Goal: Information Seeking & Learning: Check status

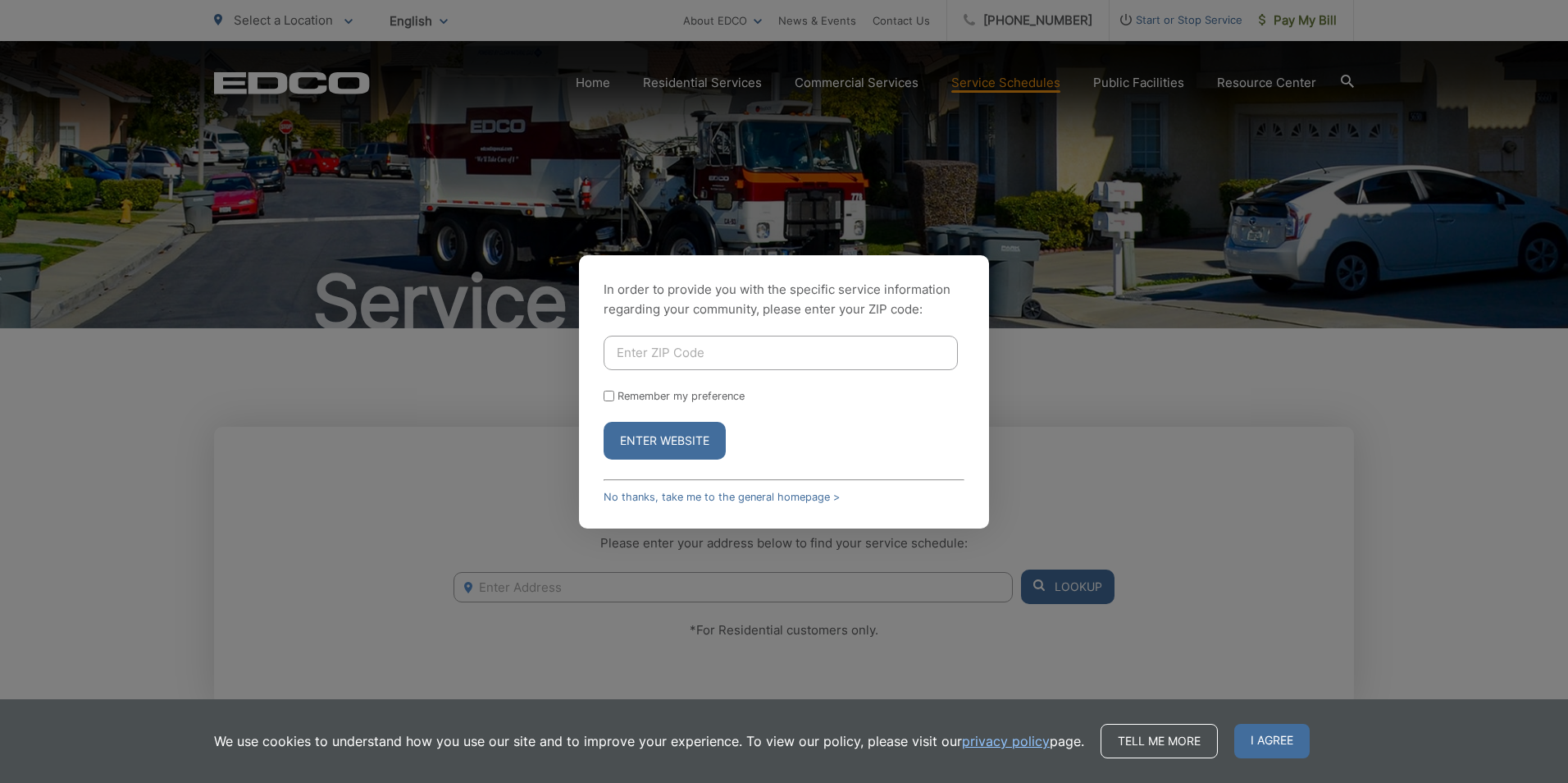
click at [752, 339] on input "Enter ZIP Code" at bounding box center [781, 353] width 355 height 35
type input "91942"
click at [709, 433] on button "Enter Website" at bounding box center [664, 440] width 122 height 38
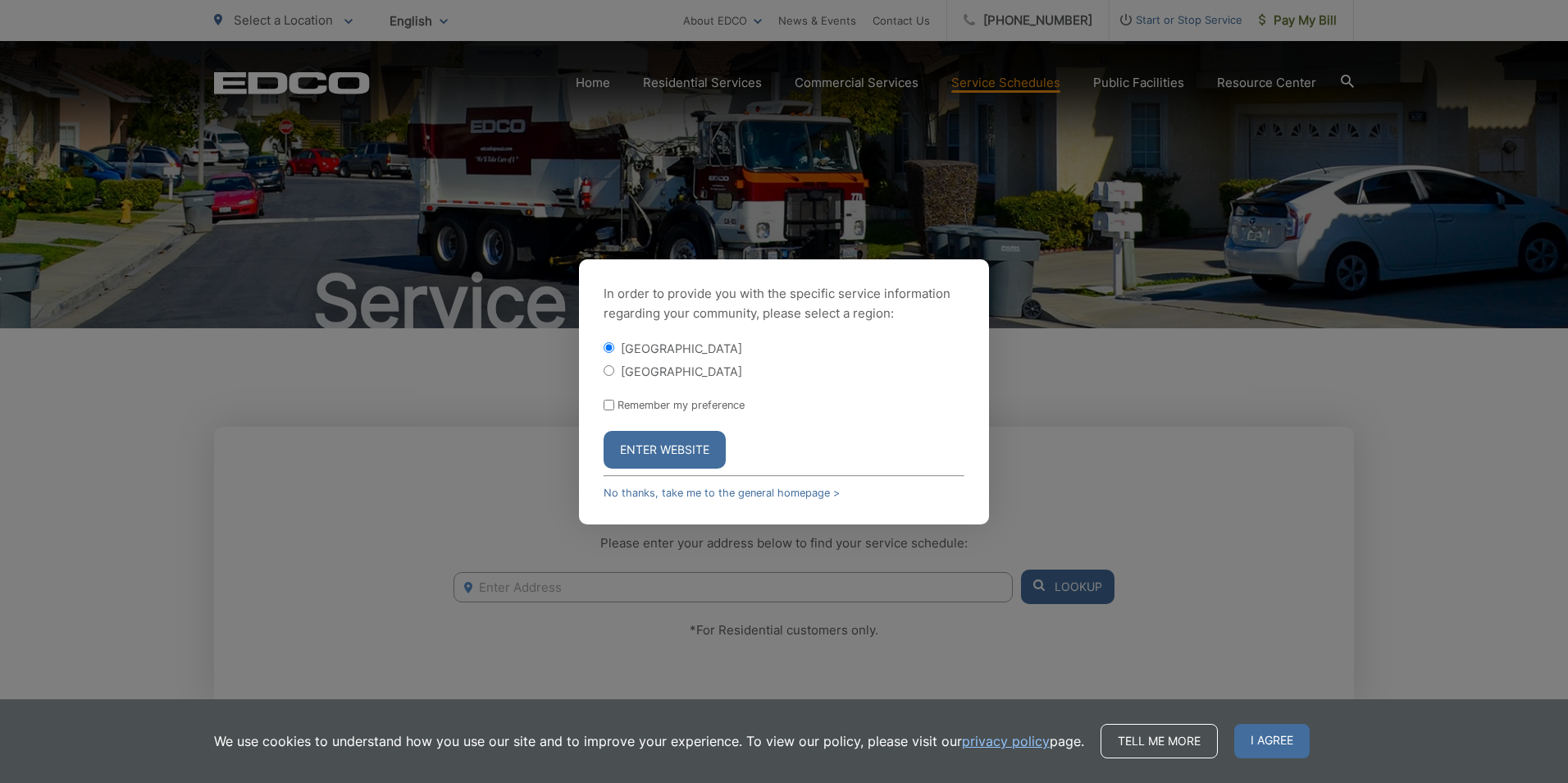
click at [716, 446] on button "Enter Website" at bounding box center [664, 449] width 122 height 38
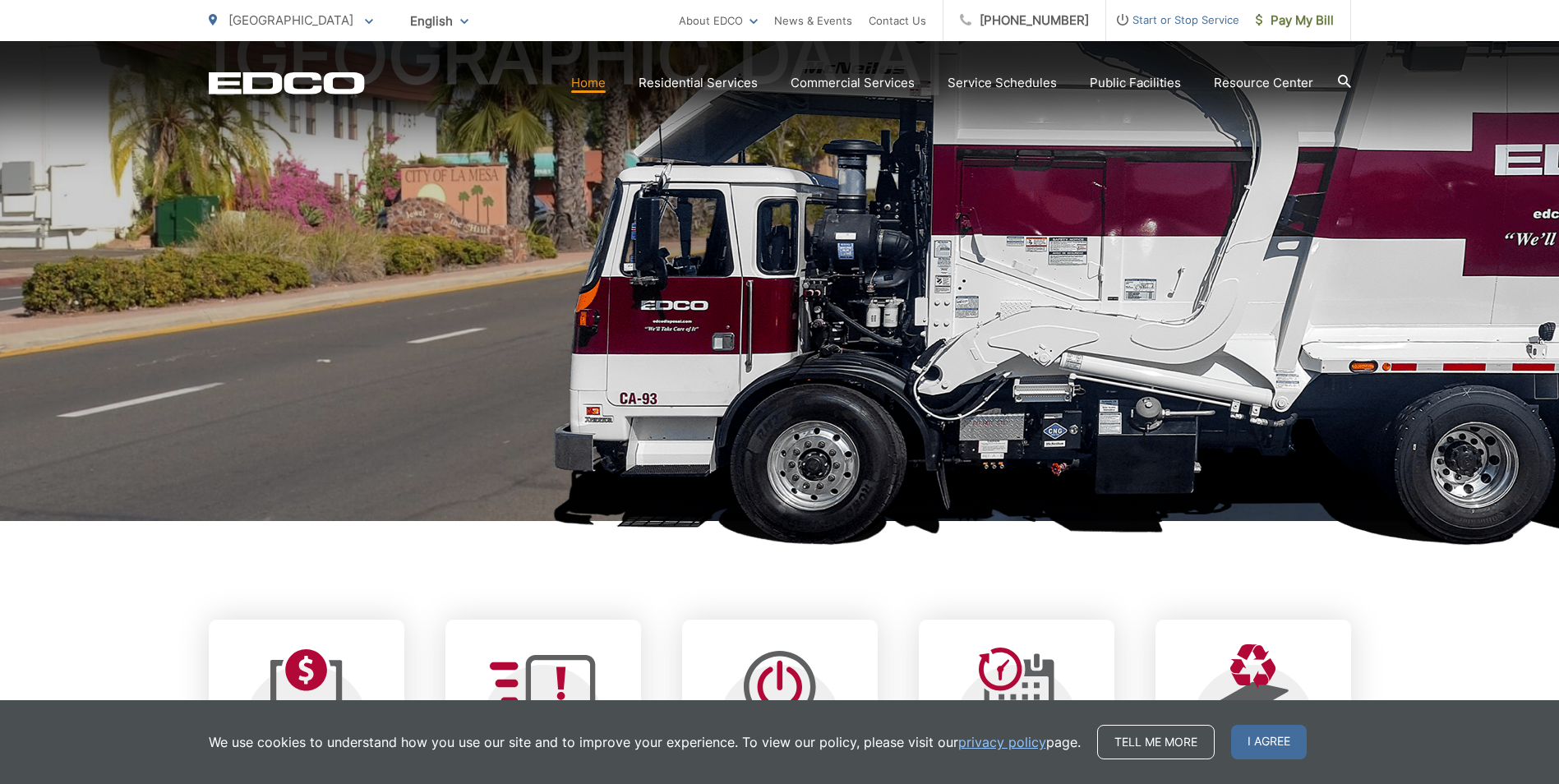
scroll to position [493, 0]
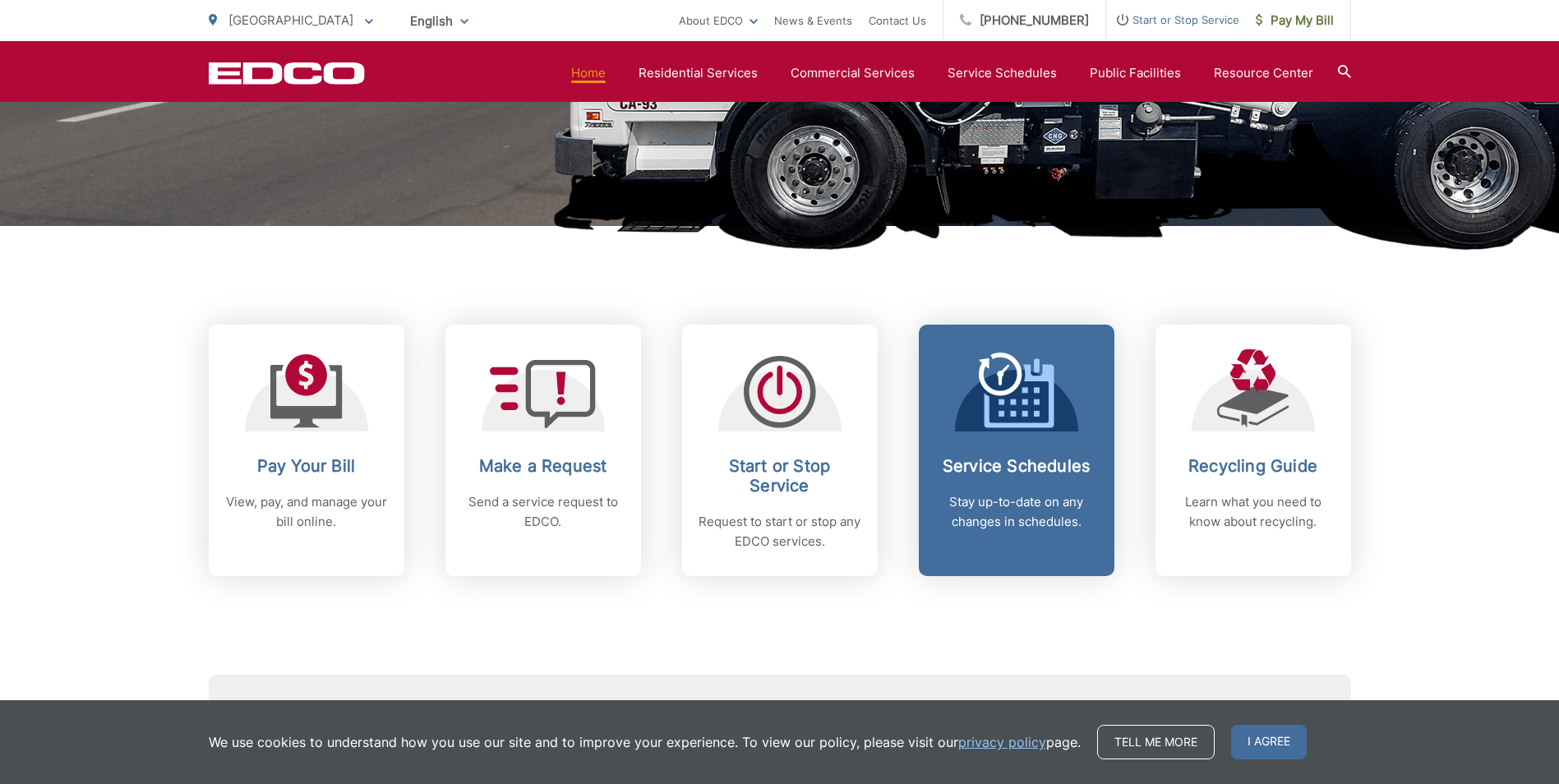
click at [960, 487] on div "Service Schedules Stay up-to-date on any changes in schedules." at bounding box center [1016, 494] width 163 height 75
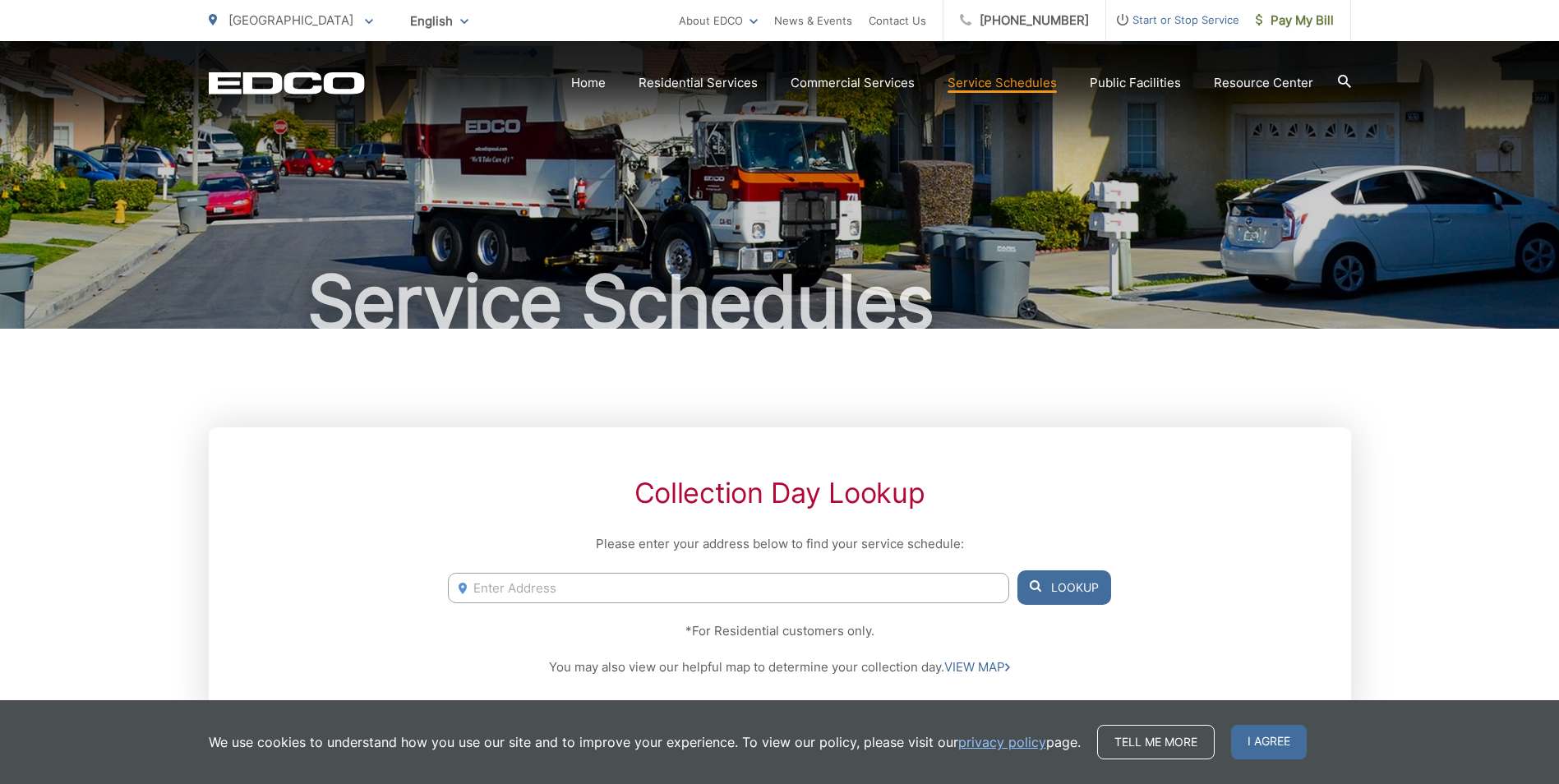
click at [510, 585] on input "Enter Address" at bounding box center [728, 587] width 560 height 30
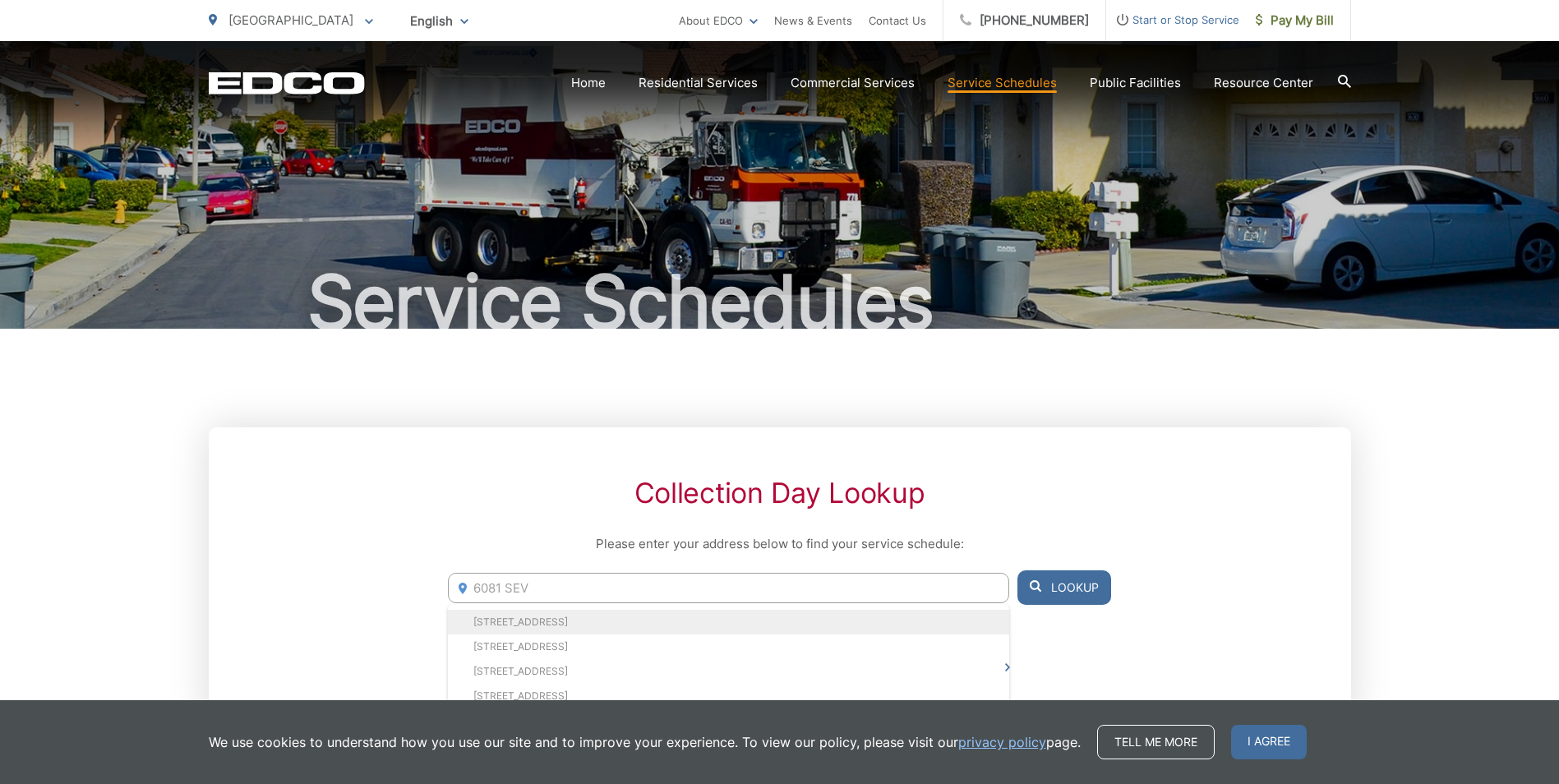
click at [525, 621] on li "6081 83 Severin Dr, La Mesa, CA, 91942" at bounding box center [728, 622] width 560 height 25
type input "6081 83 Severin Dr, La Mesa, CA, 91942"
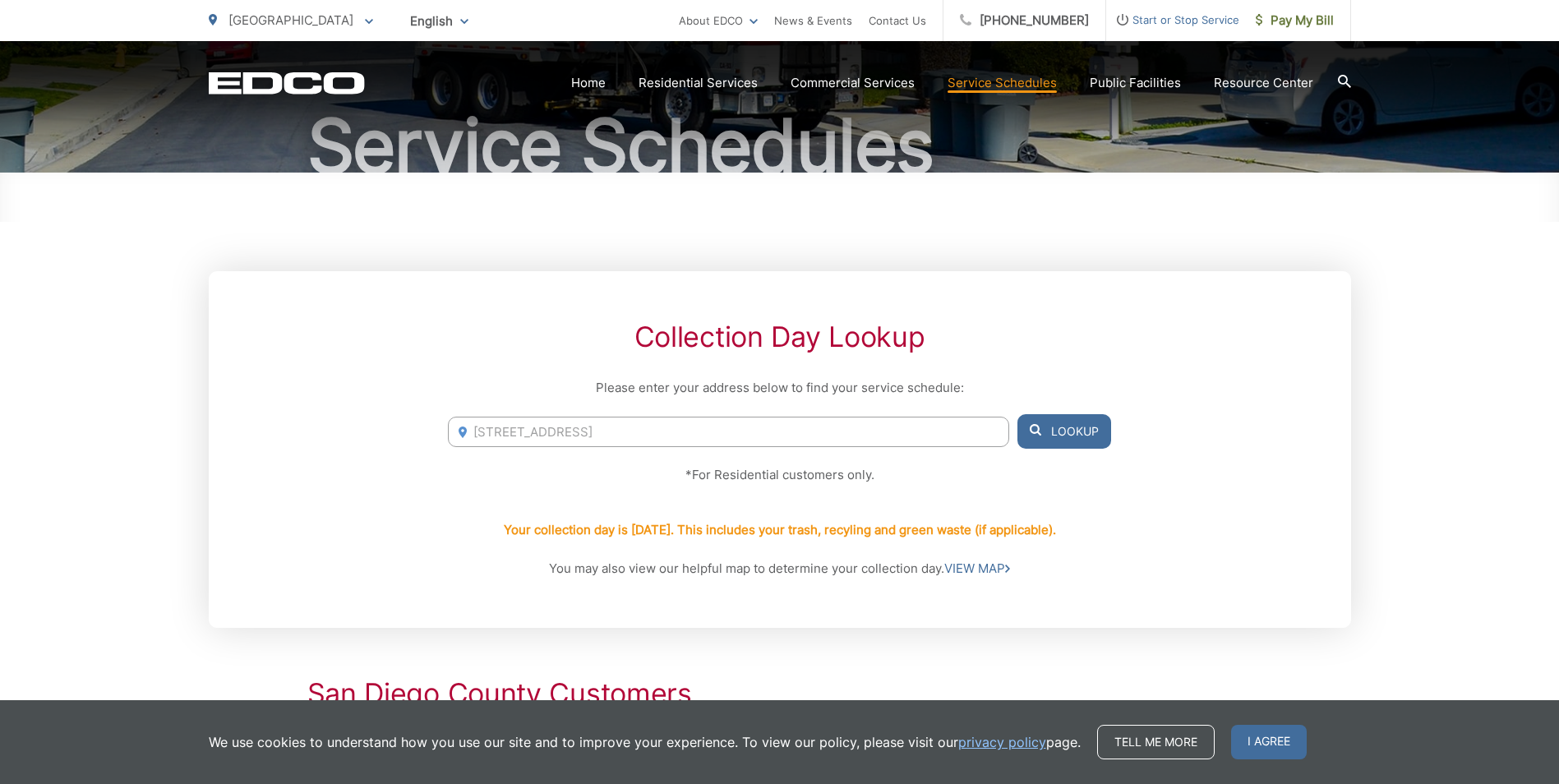
scroll to position [165, 0]
